Goal: Task Accomplishment & Management: Manage account settings

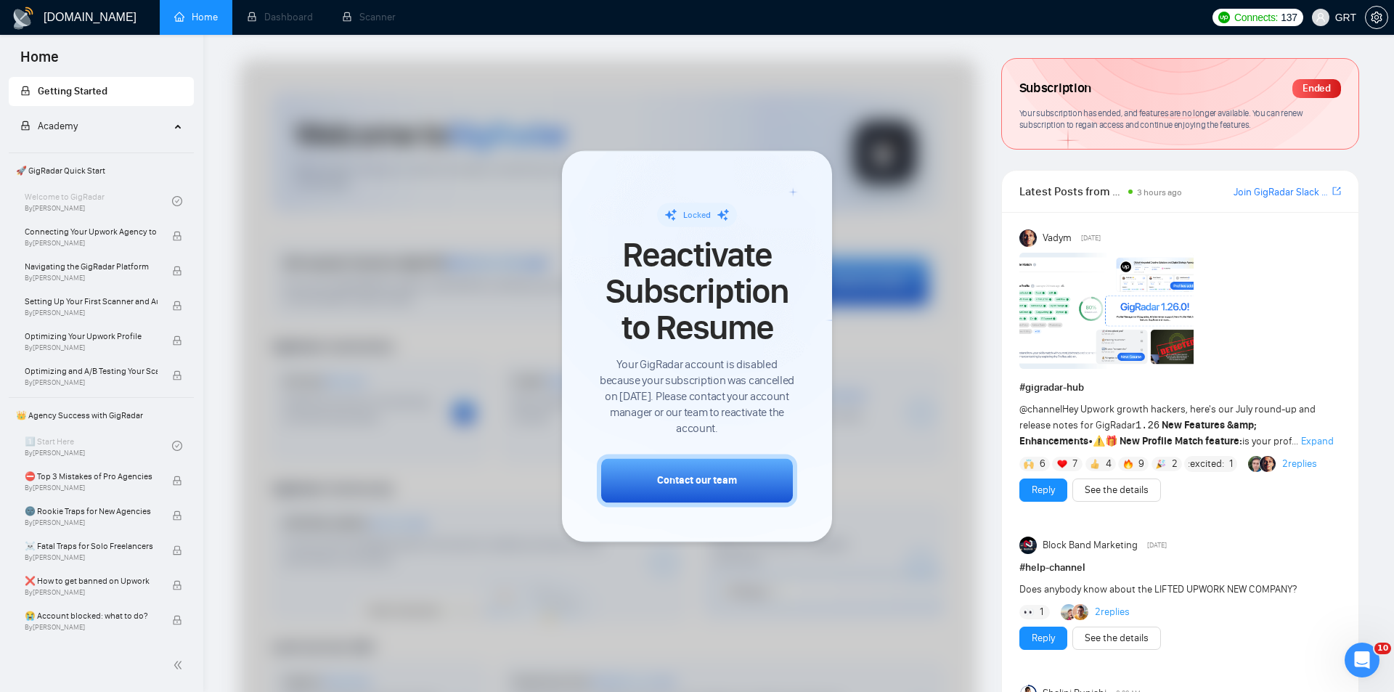
click at [1214, 90] on div "Subscription Ended" at bounding box center [1180, 88] width 322 height 25
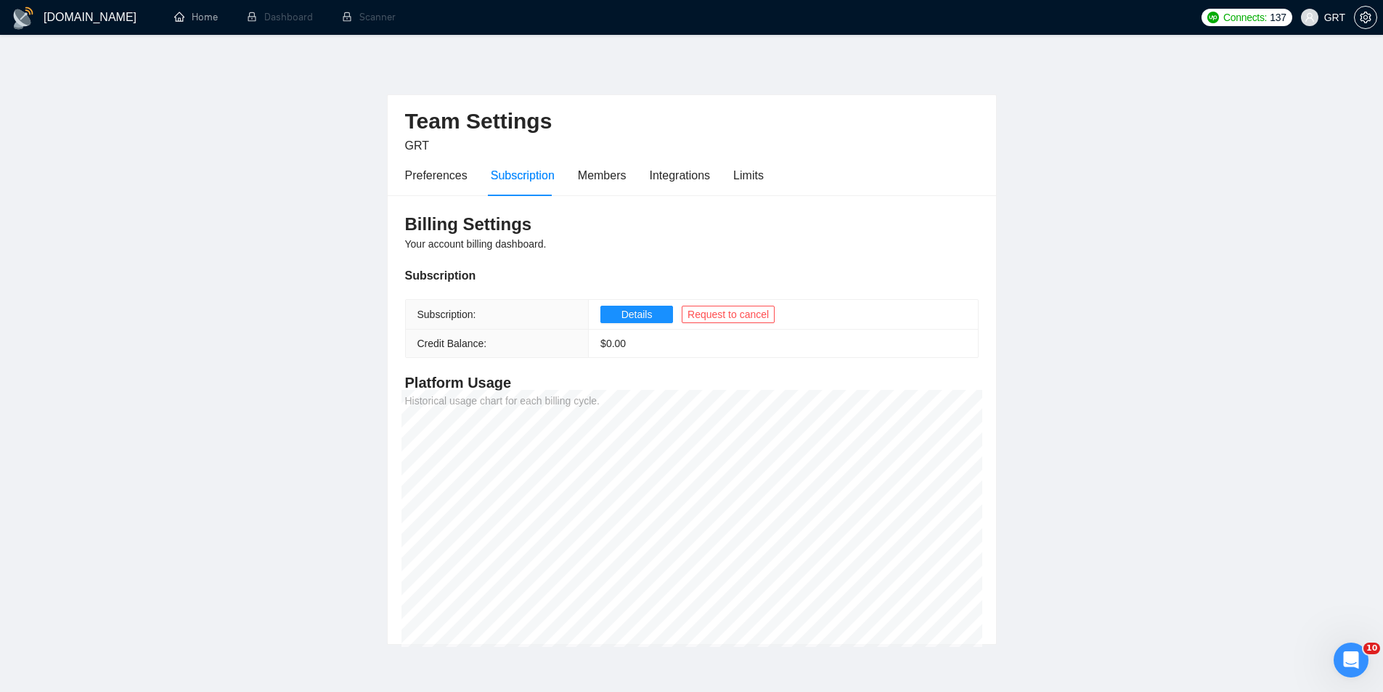
scroll to position [65, 0]
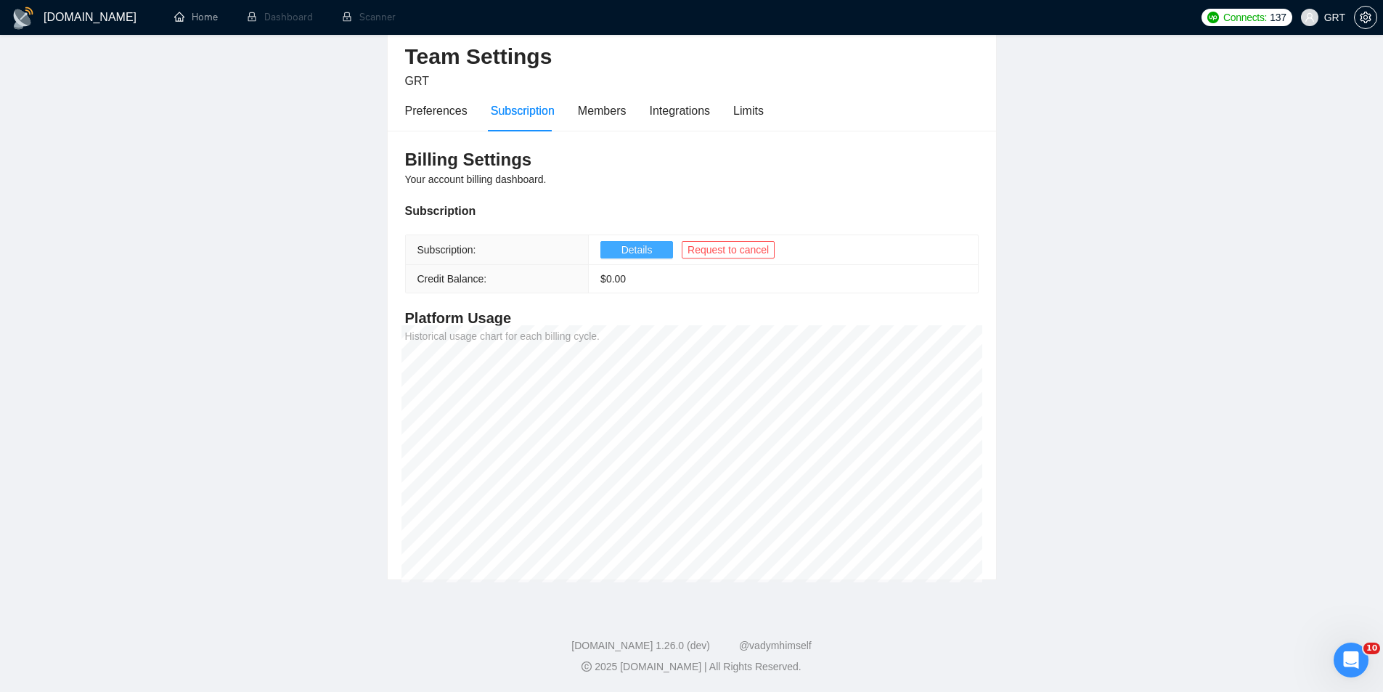
click at [638, 252] on span "Details" at bounding box center [636, 250] width 31 height 16
